Goal: Transaction & Acquisition: Purchase product/service

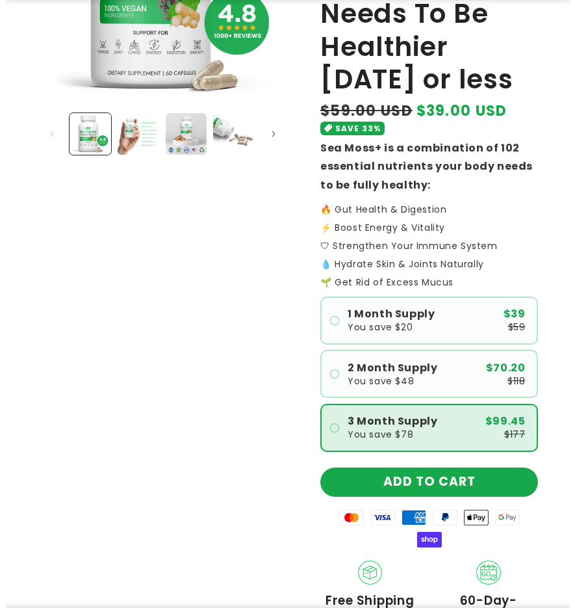
scroll to position [260, 0]
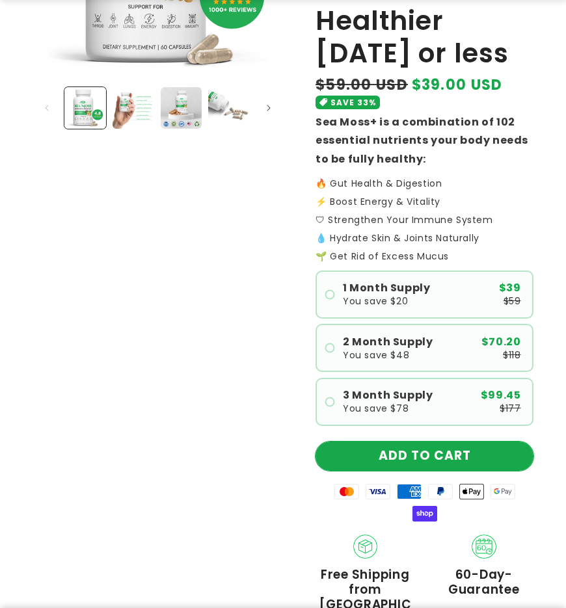
click at [424, 453] on button "ADD TO CART" at bounding box center [424, 455] width 218 height 29
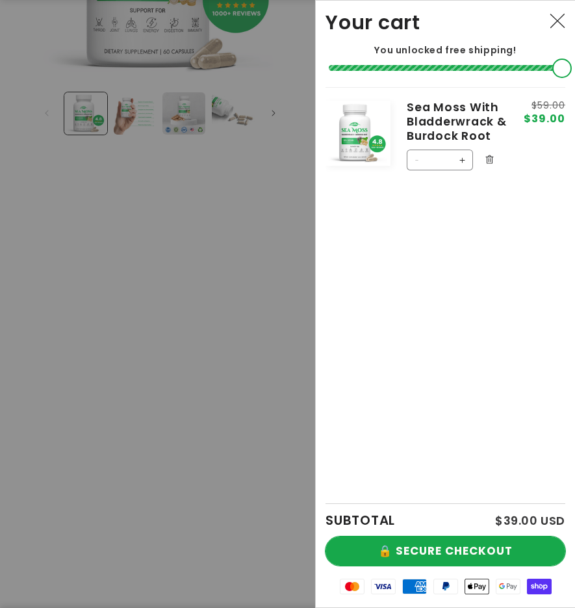
click at [445, 557] on button "🔒 SECURE CHECKOUT" at bounding box center [446, 550] width 240 height 29
